Goal: Information Seeking & Learning: Learn about a topic

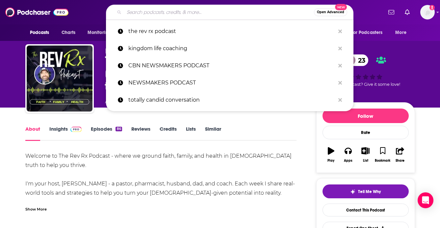
click at [160, 10] on input "Search podcasts, credits, & more..." at bounding box center [219, 12] width 190 height 11
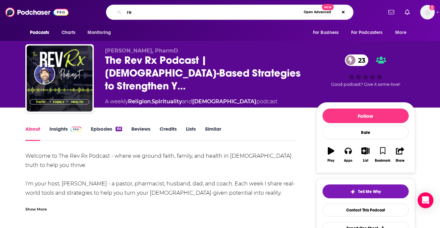
type input "r"
type input "rythmns of life"
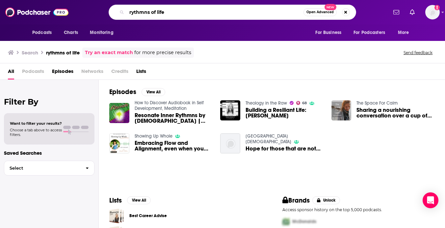
click at [174, 11] on input "rythmns of life" at bounding box center [215, 12] width 177 height 11
type input "rythmns of life with [PERSON_NAME]"
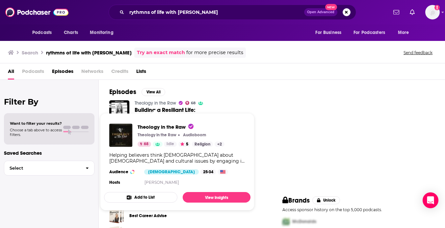
click at [158, 101] on link "Theology in the Raw" at bounding box center [155, 103] width 41 height 6
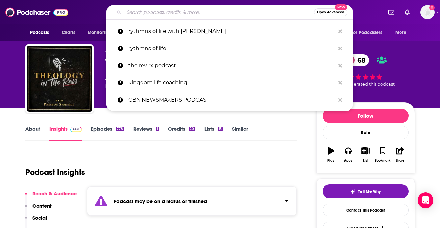
click at [130, 10] on input "Search podcasts, credits, & more..." at bounding box center [219, 12] width 190 height 11
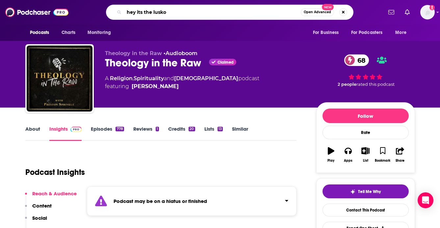
type input "hey its the luskos"
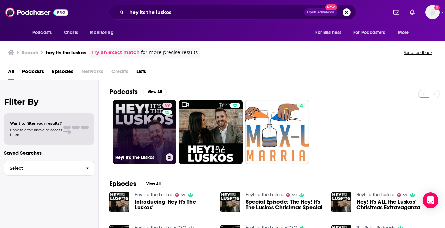
click at [139, 131] on link "59 Hey! It's The Luskos" at bounding box center [145, 132] width 64 height 64
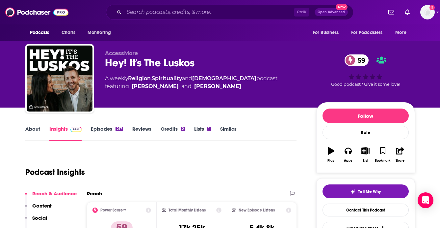
click at [32, 127] on link "About" at bounding box center [32, 132] width 15 height 15
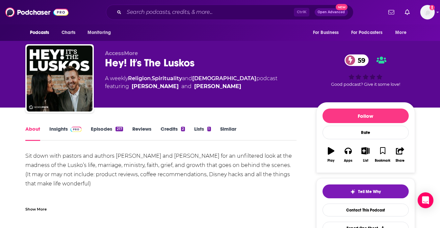
click at [96, 129] on link "Episodes 217" at bounding box center [107, 132] width 32 height 15
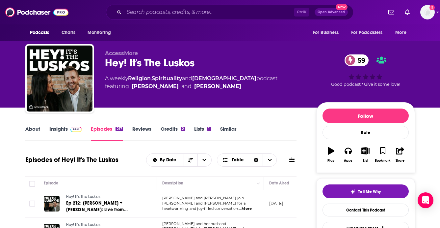
click at [55, 129] on link "Insights" at bounding box center [65, 132] width 33 height 15
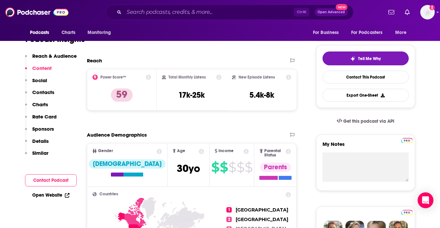
scroll to position [132, 0]
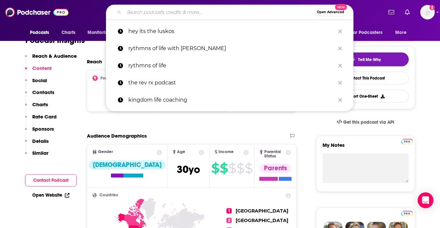
click at [141, 14] on input "Search podcasts, credits, & more..." at bounding box center [219, 12] width 190 height 11
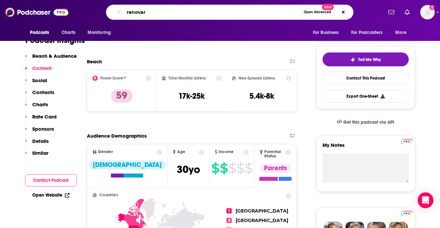
type input "renovare"
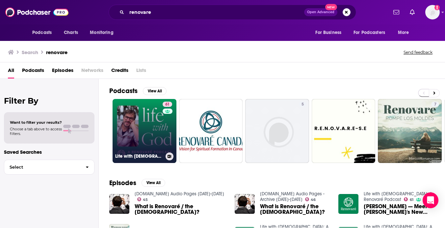
click at [146, 132] on link "61 Life with [DEMOGRAPHIC_DATA]: A Renovaré Podcast" at bounding box center [145, 131] width 64 height 64
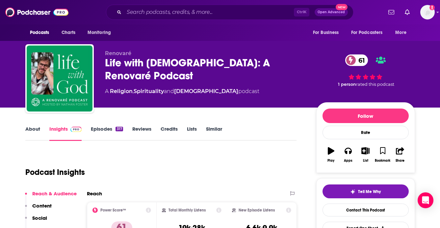
click at [31, 130] on link "About" at bounding box center [32, 132] width 15 height 15
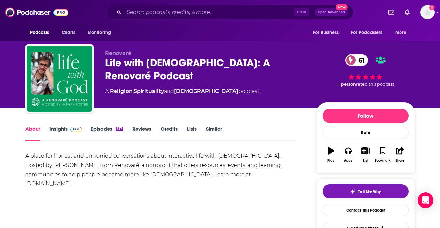
click at [58, 128] on link "Insights" at bounding box center [65, 132] width 33 height 15
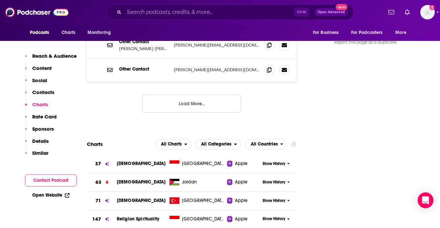
scroll to position [725, 0]
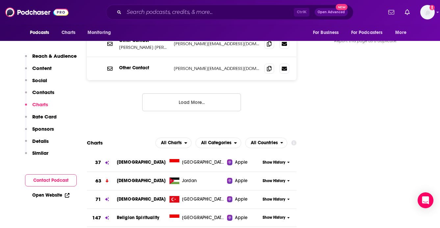
click at [59, 78] on div "Reach & Audience Content Social Contacts Charts Rate Card Sponsors Details Simi…" at bounding box center [51, 107] width 52 height 109
click at [171, 10] on input "Search podcasts, credits, & more..." at bounding box center [209, 12] width 170 height 11
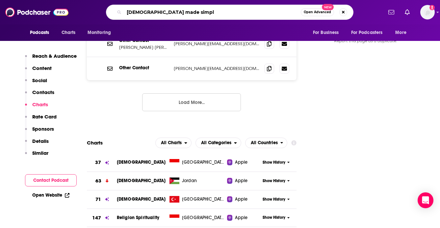
type input "[DEMOGRAPHIC_DATA] made simple"
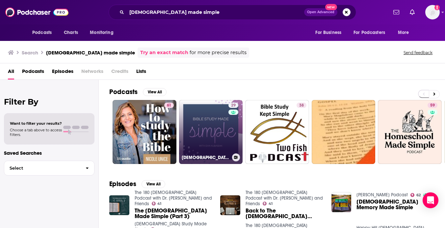
click at [223, 138] on link "29 [DEMOGRAPHIC_DATA] Study Made Simple" at bounding box center [211, 132] width 64 height 64
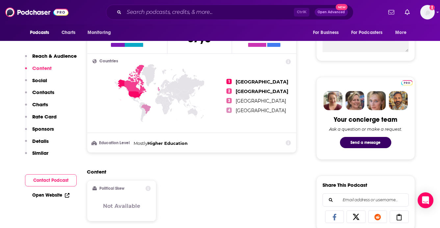
scroll to position [132, 0]
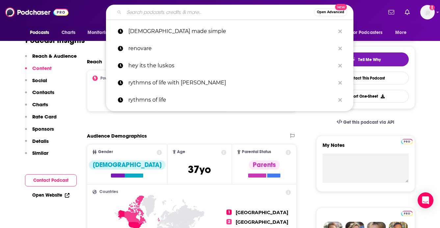
click at [157, 14] on input "Search podcasts, credits, & more..." at bounding box center [219, 12] width 190 height 11
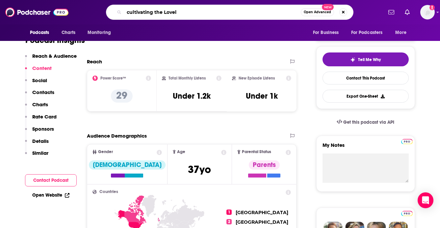
type input "cultivating the Lovely"
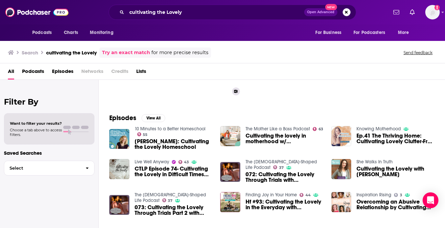
scroll to position [33, 0]
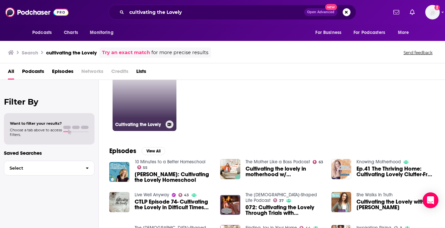
click at [142, 93] on link "Cultivating the Lovely" at bounding box center [145, 99] width 64 height 64
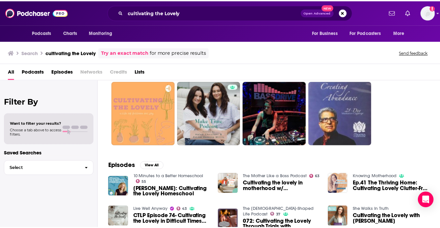
scroll to position [33, 0]
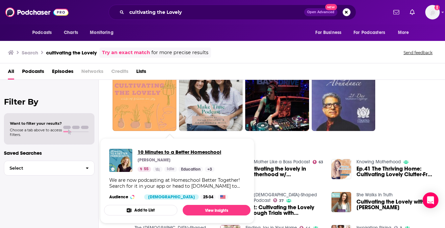
click at [160, 151] on span "10 Minutes to a Better Homeschool" at bounding box center [180, 152] width 84 height 6
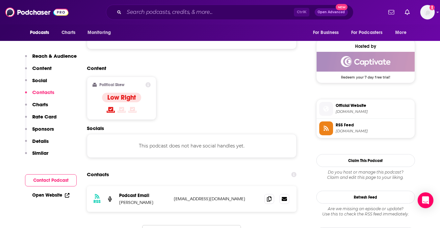
scroll to position [560, 0]
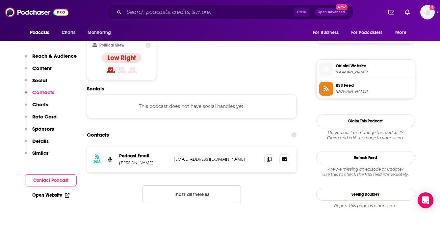
click at [267, 171] on div "RSS Podcast Email [PERSON_NAME] [EMAIL_ADDRESS][DOMAIN_NAME] [EMAIL_ADDRESS][DO…" at bounding box center [192, 179] width 210 height 67
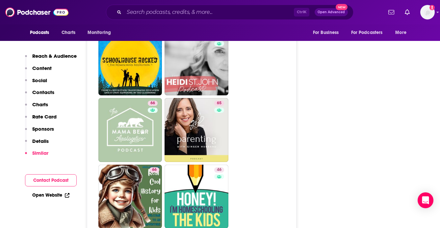
scroll to position [1284, 0]
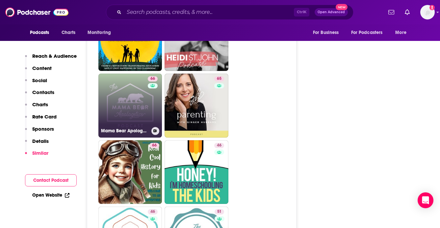
click at [140, 83] on link "66 Mama Bear Apologetics" at bounding box center [130, 105] width 64 height 64
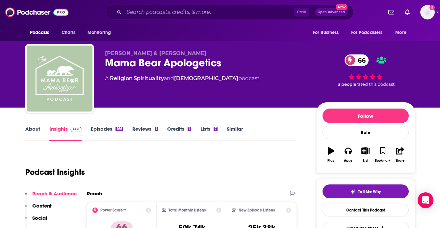
type input "[URL][DOMAIN_NAME]"
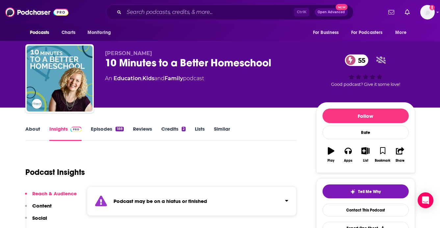
click at [152, 23] on div "Podcasts Charts Monitoring Ctrl K Open Advanced New For Business For Podcasters…" at bounding box center [220, 12] width 440 height 24
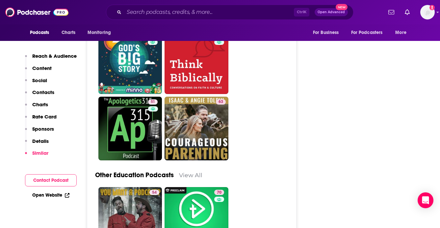
scroll to position [1943, 0]
click at [129, 28] on div "Podcasts Charts Monitoring For Business For Podcasters More" at bounding box center [221, 32] width 422 height 16
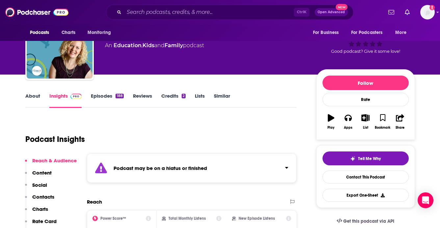
scroll to position [0, 0]
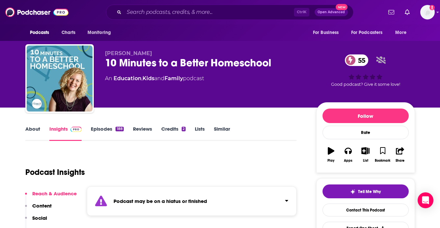
click at [148, 11] on input "Search podcasts, credits, & more..." at bounding box center [209, 12] width 170 height 11
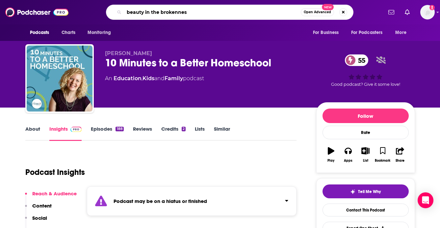
type input "beauty in the brokenness"
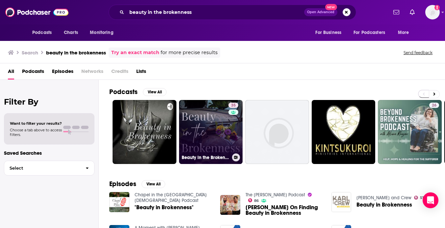
click at [209, 128] on link "35 Beauty in the Brokenness- [DEMOGRAPHIC_DATA] Women ([DEMOGRAPHIC_DATA] Study…" at bounding box center [211, 132] width 64 height 64
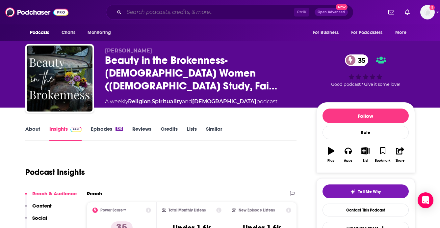
click at [145, 10] on input "Search podcasts, credits, & more..." at bounding box center [209, 12] width 170 height 11
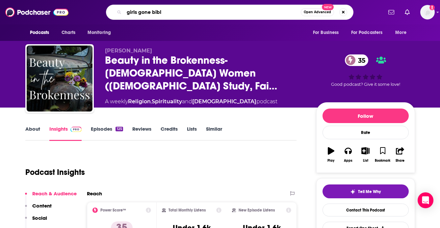
type input "girls gone [DEMOGRAPHIC_DATA]"
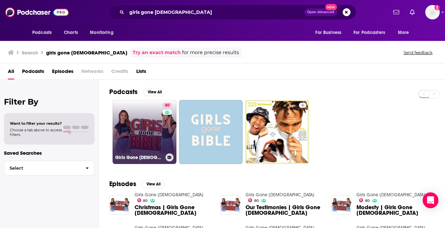
click at [147, 132] on link "80 Girls Gone [DEMOGRAPHIC_DATA]" at bounding box center [145, 132] width 64 height 64
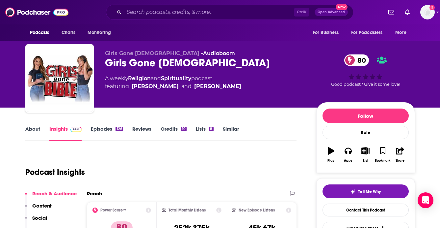
click at [31, 127] on link "About" at bounding box center [32, 132] width 15 height 15
